Goal: Transaction & Acquisition: Book appointment/travel/reservation

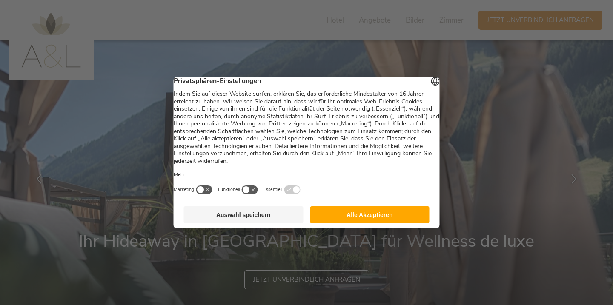
click at [362, 223] on button "Alle Akzeptieren" at bounding box center [370, 214] width 120 height 17
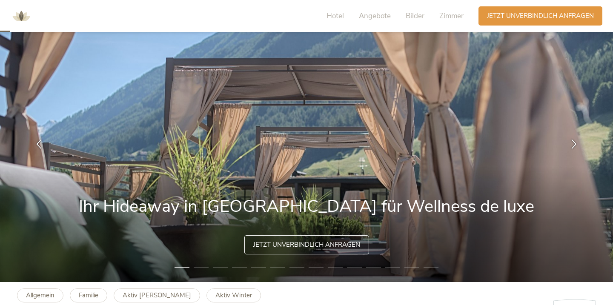
scroll to position [29, 0]
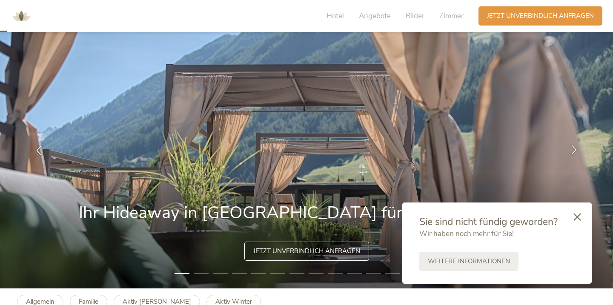
click at [577, 149] on icon at bounding box center [574, 150] width 10 height 10
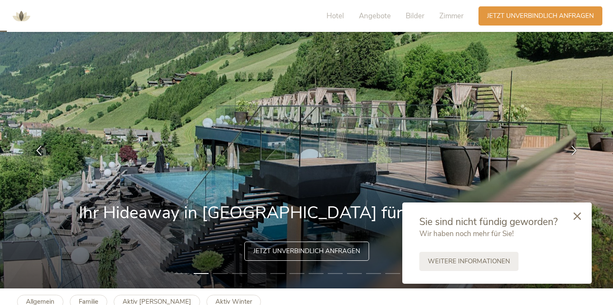
click at [583, 221] on div at bounding box center [577, 217] width 29 height 30
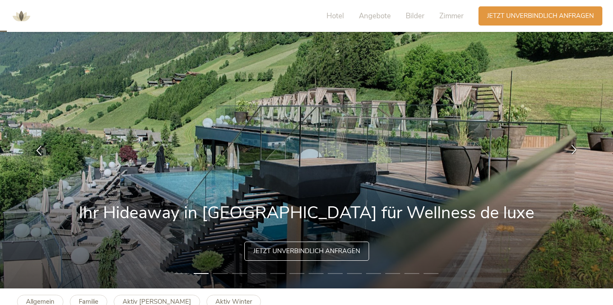
click at [575, 141] on div at bounding box center [574, 150] width 27 height 27
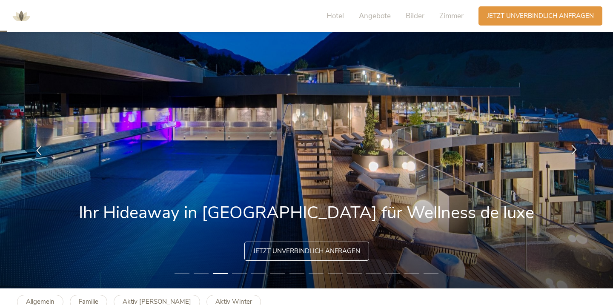
click at [578, 149] on icon at bounding box center [574, 150] width 10 height 10
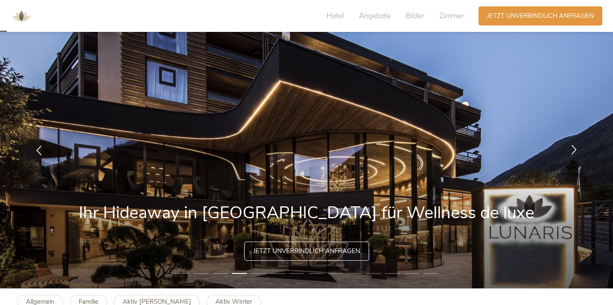
click at [578, 149] on icon at bounding box center [574, 150] width 10 height 10
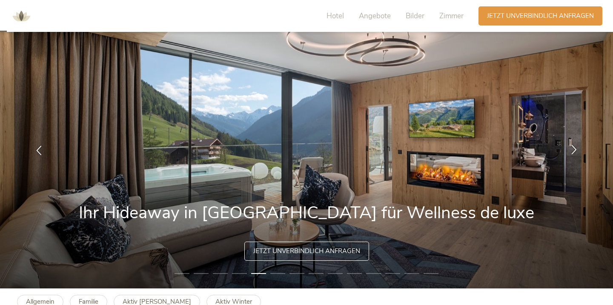
click at [576, 149] on icon at bounding box center [574, 150] width 10 height 10
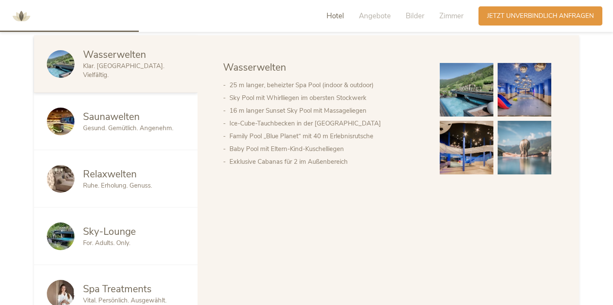
scroll to position [0, 0]
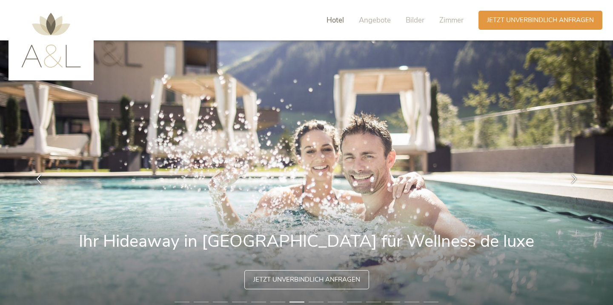
click at [338, 17] on span "Hotel" at bounding box center [335, 20] width 17 height 10
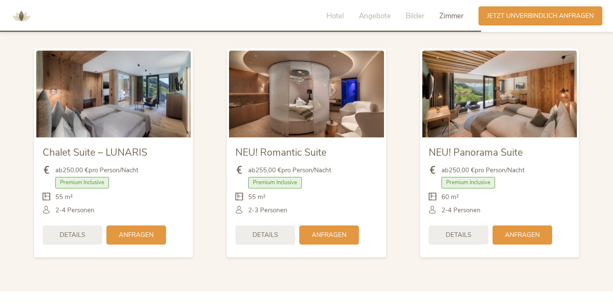
scroll to position [2053, 0]
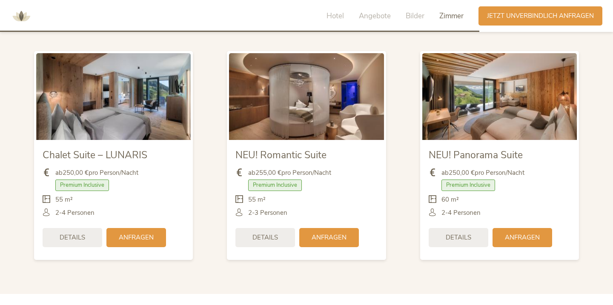
click at [162, 132] on img at bounding box center [113, 96] width 155 height 87
click at [87, 246] on div "Details" at bounding box center [73, 236] width 60 height 19
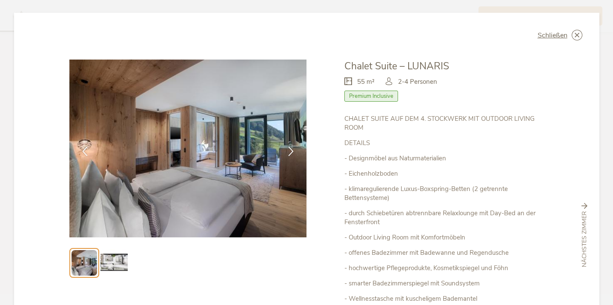
click at [114, 266] on img at bounding box center [113, 262] width 27 height 27
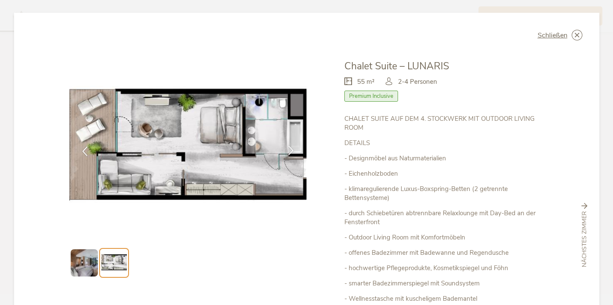
click at [295, 157] on div at bounding box center [291, 151] width 27 height 27
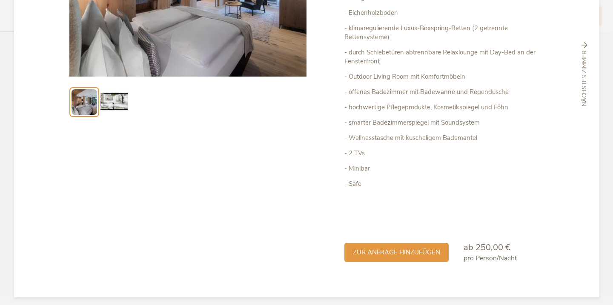
scroll to position [182, 0]
